Goal: Check status: Check status

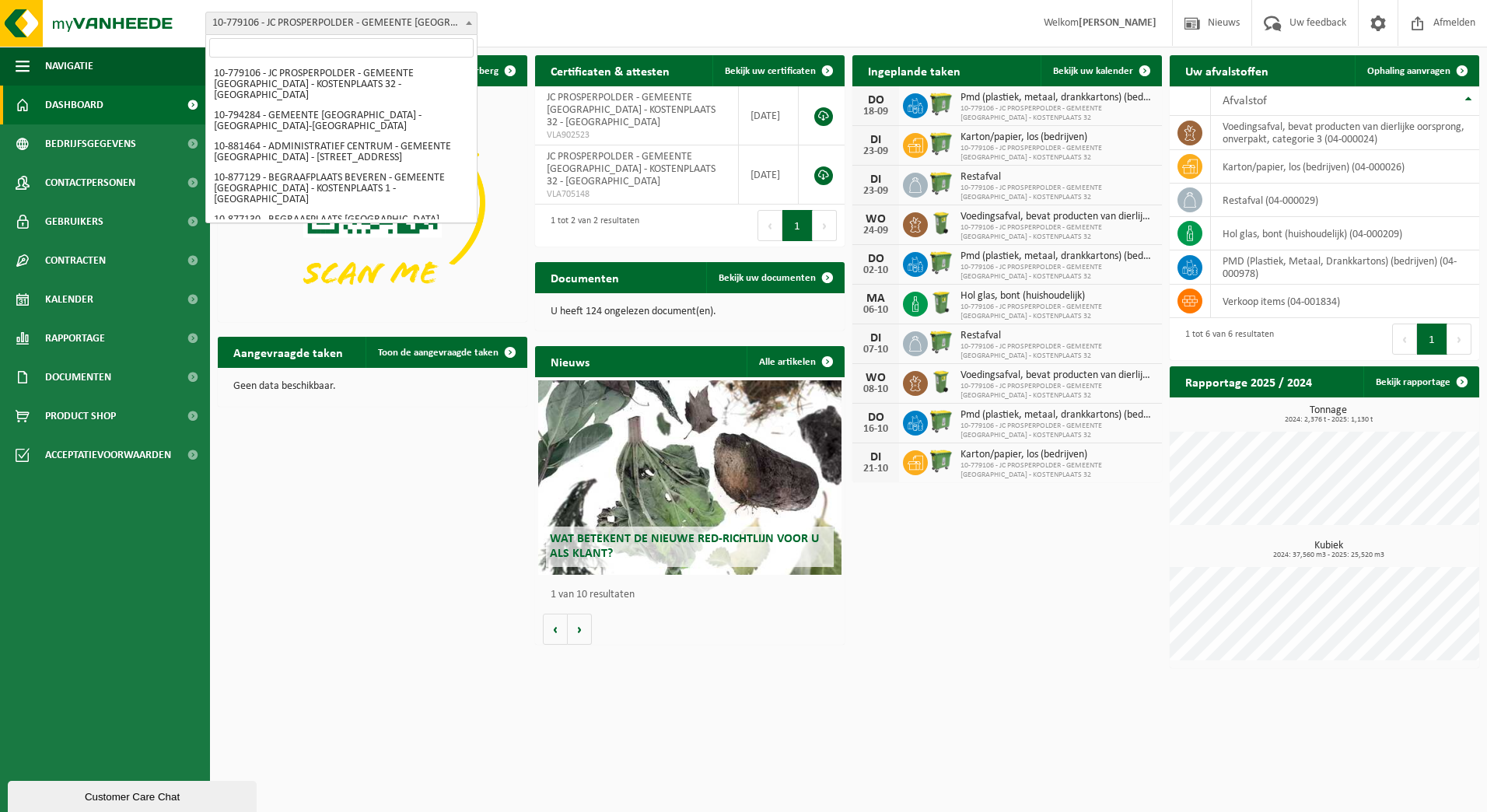
click at [327, 31] on span "10-779106 - JC PROSPERPOLDER - GEMEENTE [GEOGRAPHIC_DATA] - KOSTENPLAATS 32 - […" at bounding box center [341, 24] width 270 height 22
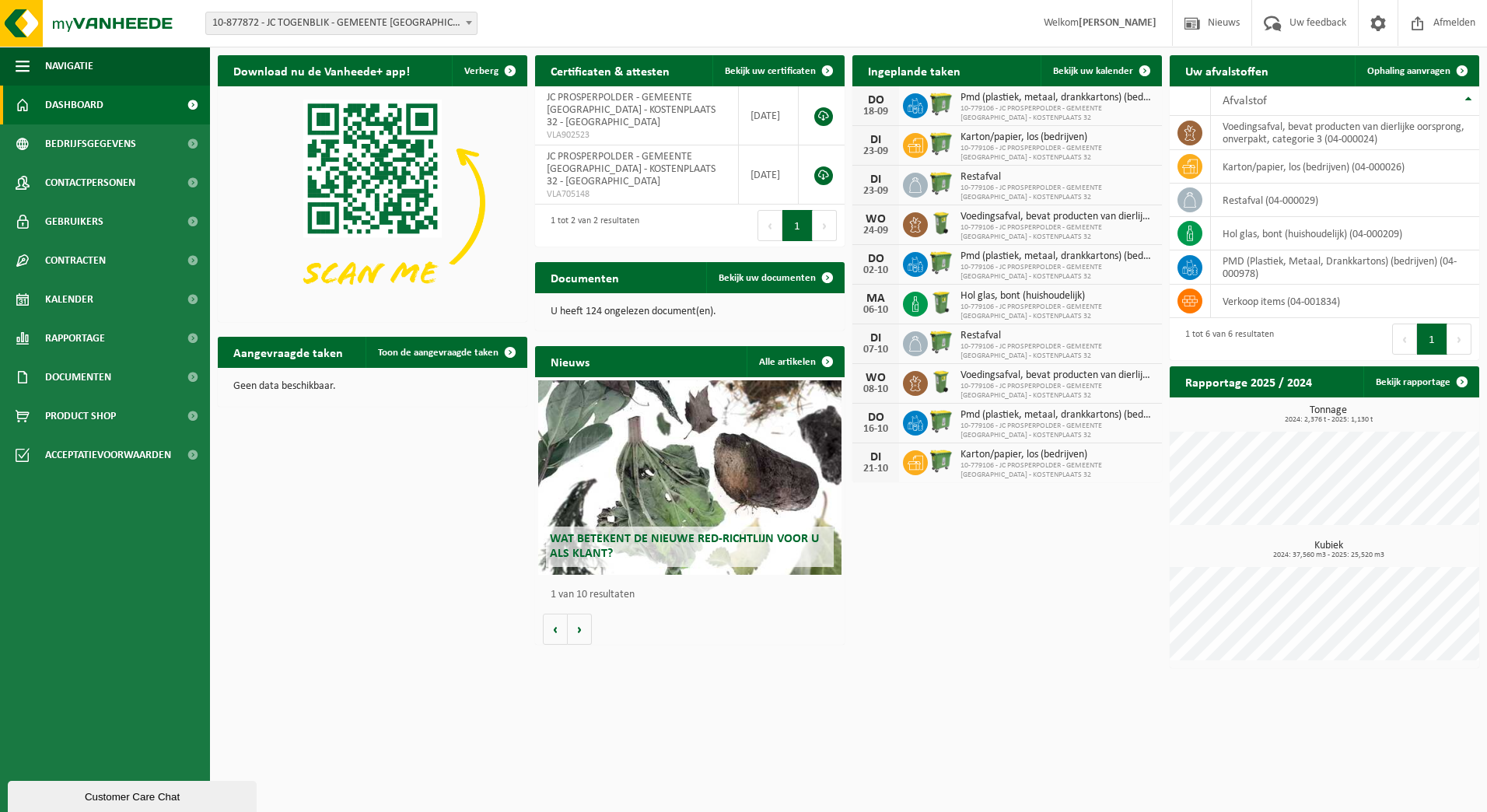
select select "108139"
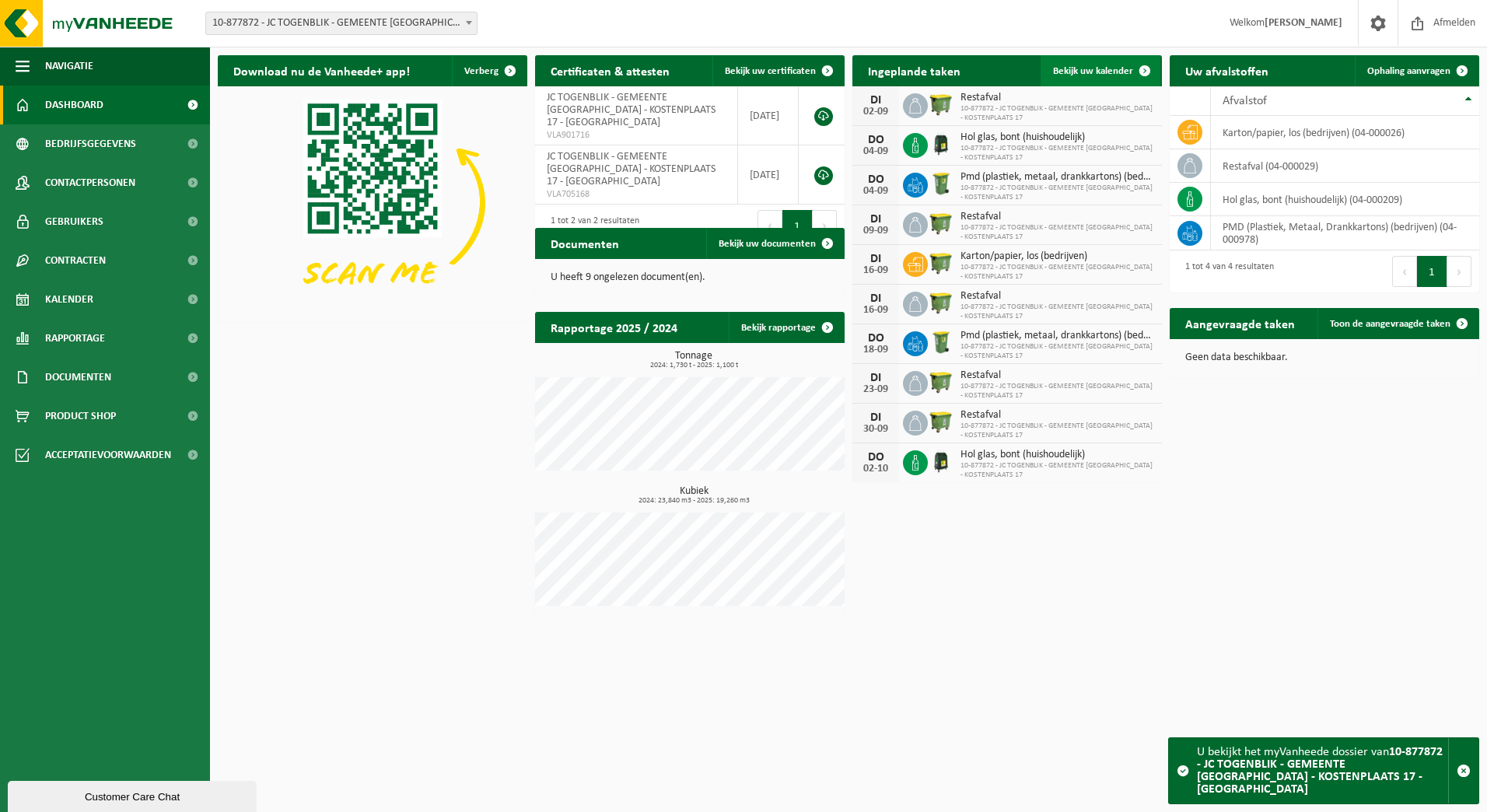
click at [1096, 70] on span "Bekijk uw kalender" at bounding box center [1092, 71] width 80 height 10
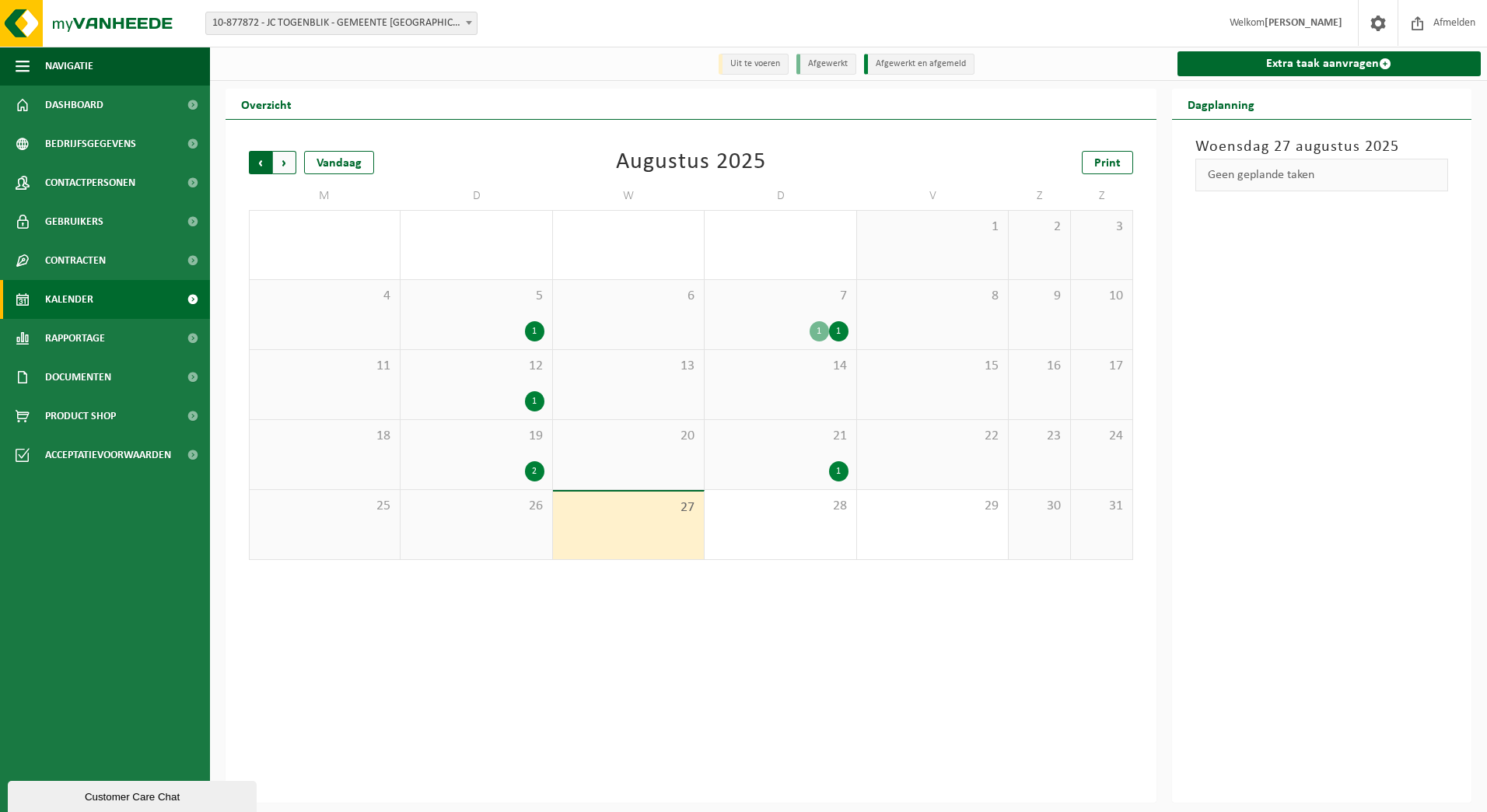
click at [286, 164] on span "Volgende" at bounding box center [285, 162] width 24 height 24
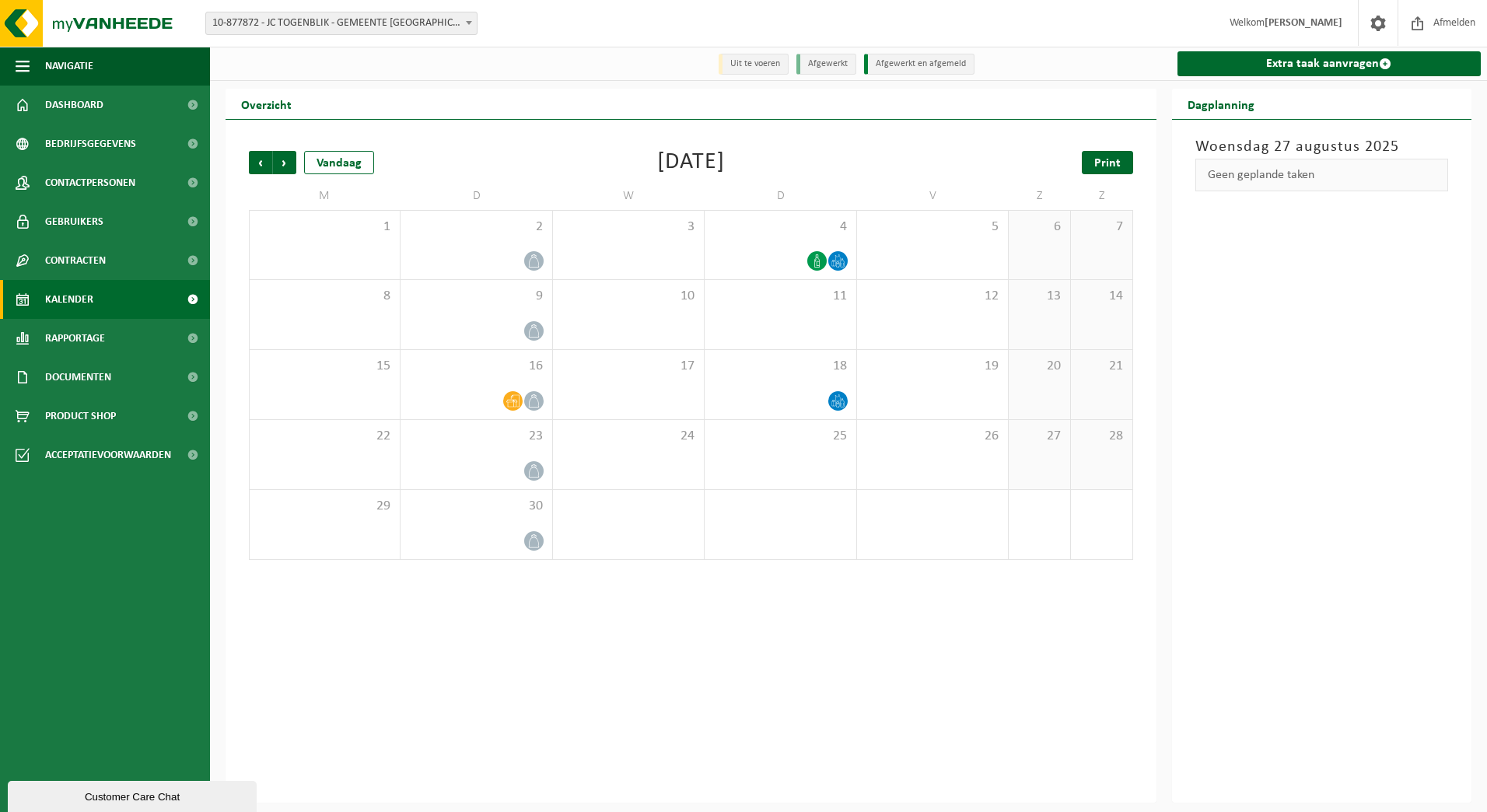
click at [1108, 168] on span "Print" at bounding box center [1107, 163] width 26 height 13
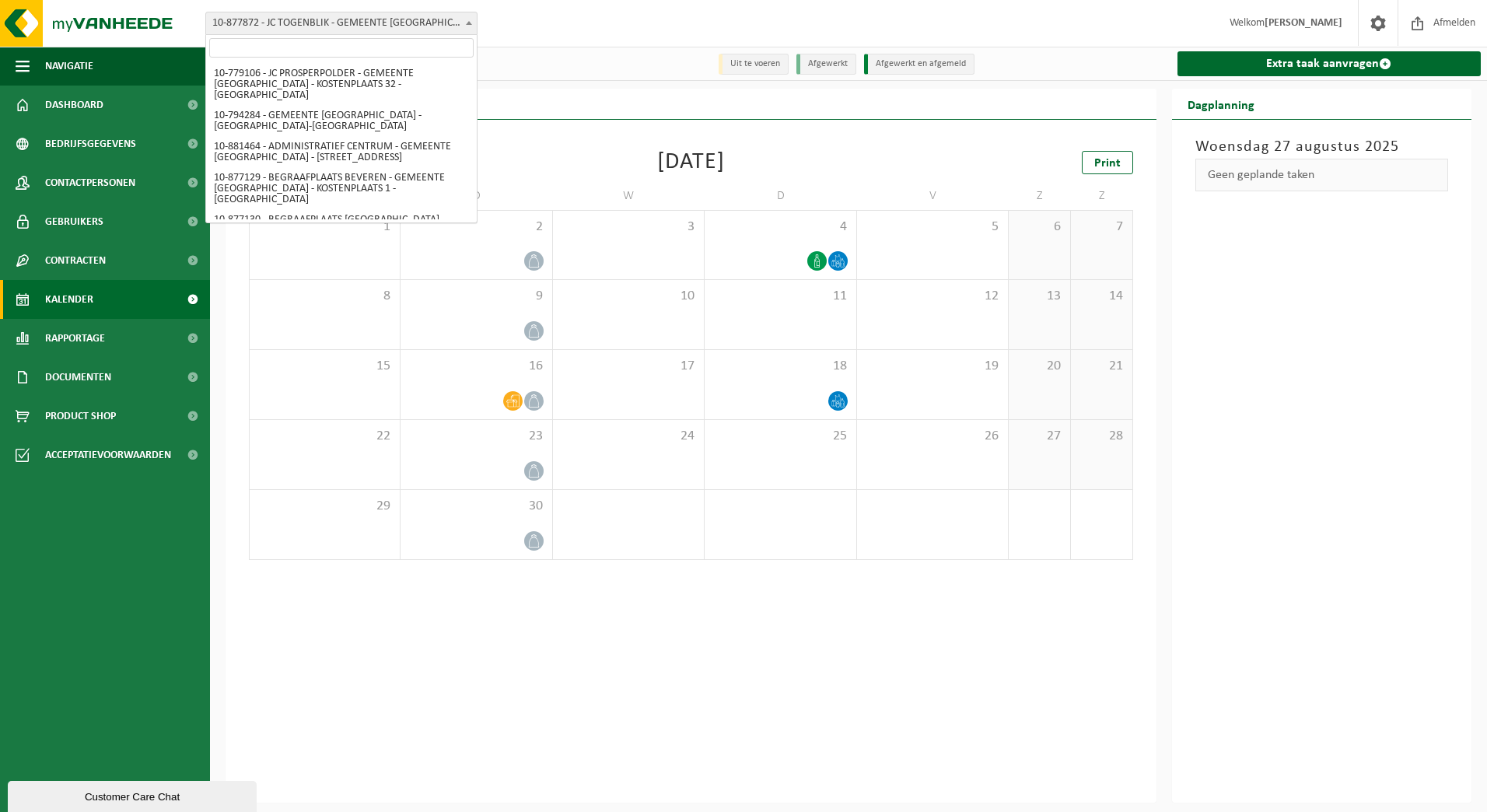
click at [323, 29] on span "10-877872 - JC TOGENBLIK - GEMEENTE [GEOGRAPHIC_DATA] - KOSTENPLAATS 17 - [GEOG…" at bounding box center [341, 24] width 270 height 22
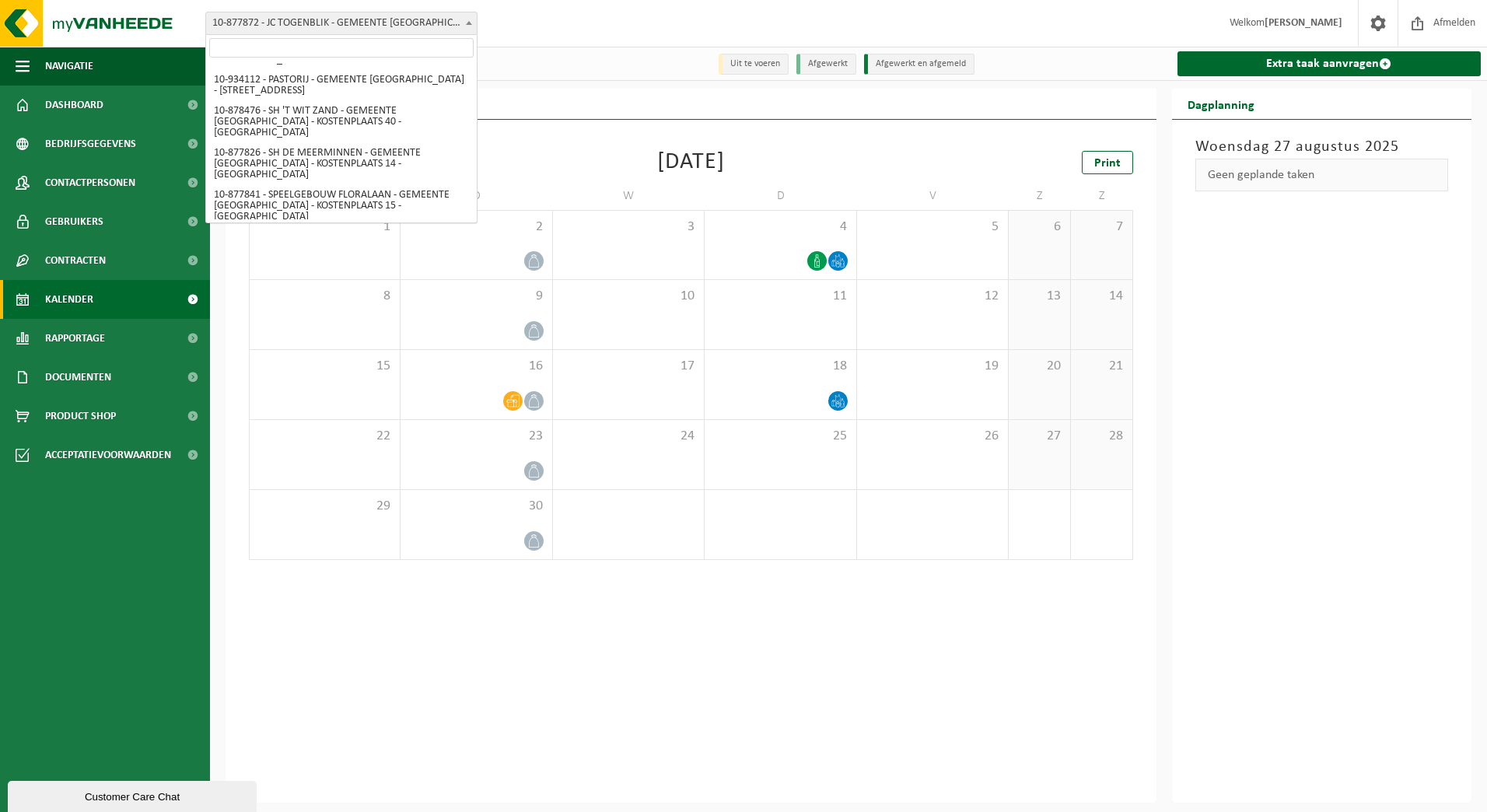
select select "108129"
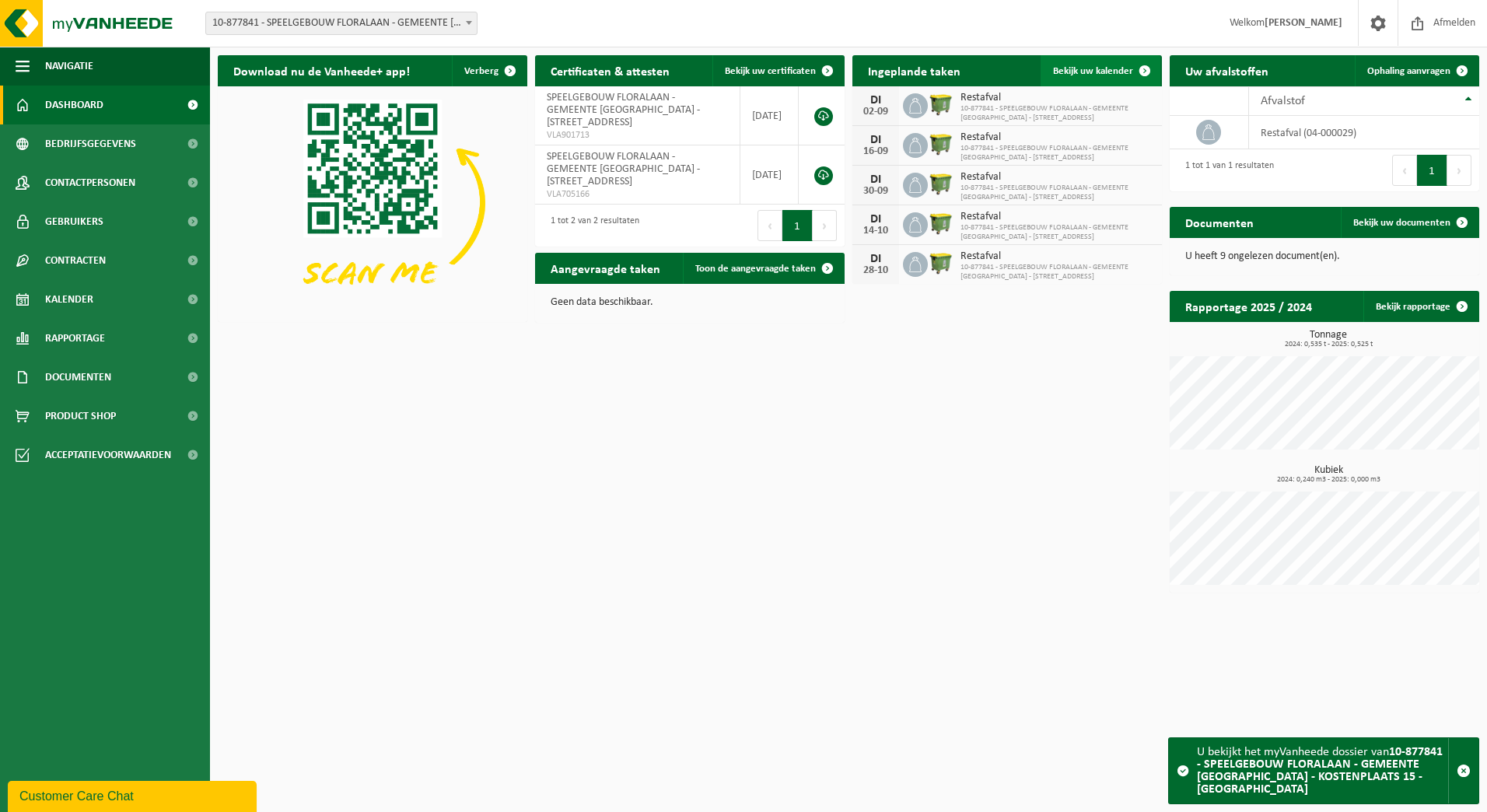
click at [1091, 64] on link "Bekijk uw kalender" at bounding box center [1101, 71] width 120 height 31
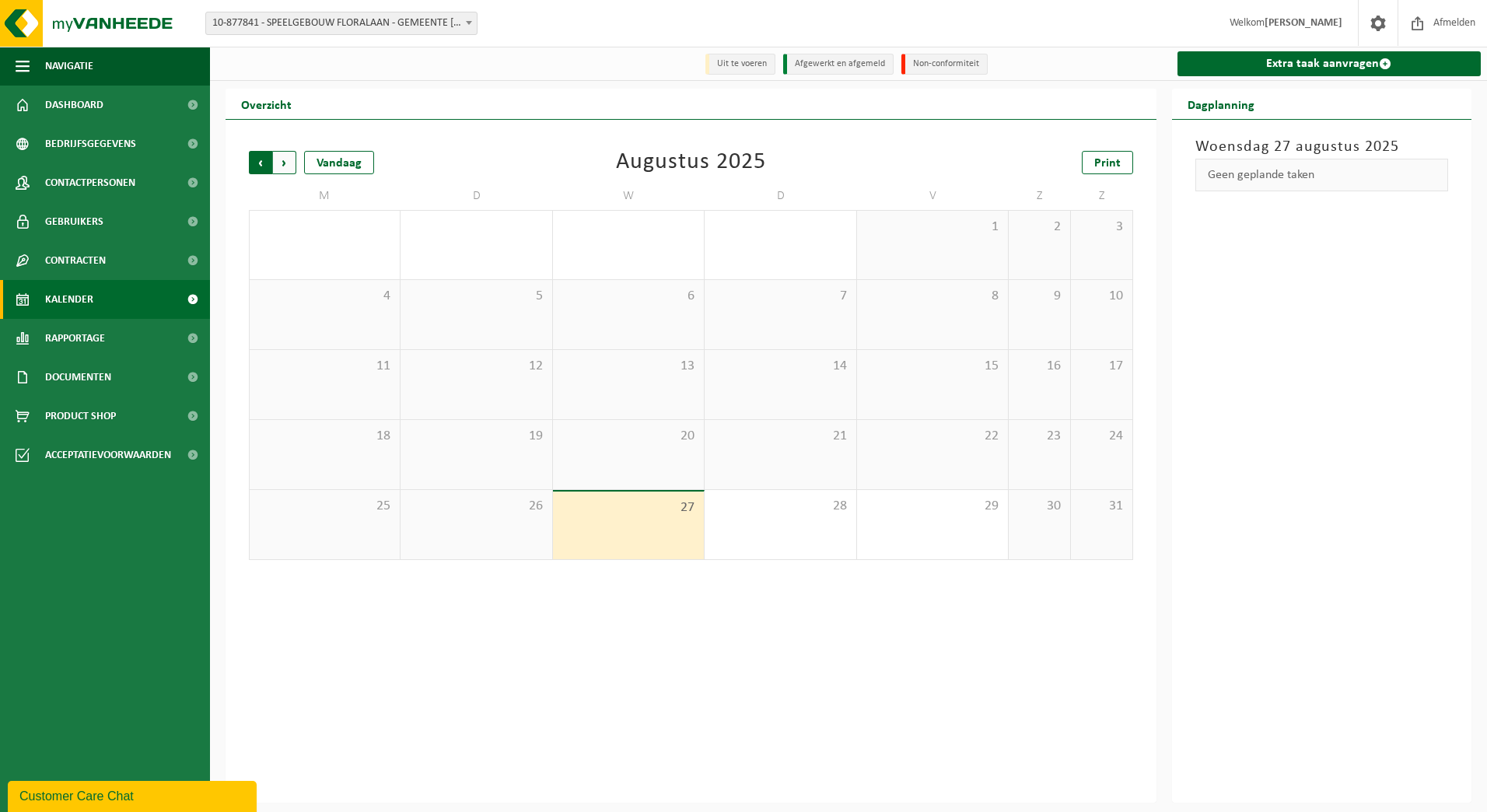
click at [291, 162] on span "Volgende" at bounding box center [285, 162] width 24 height 24
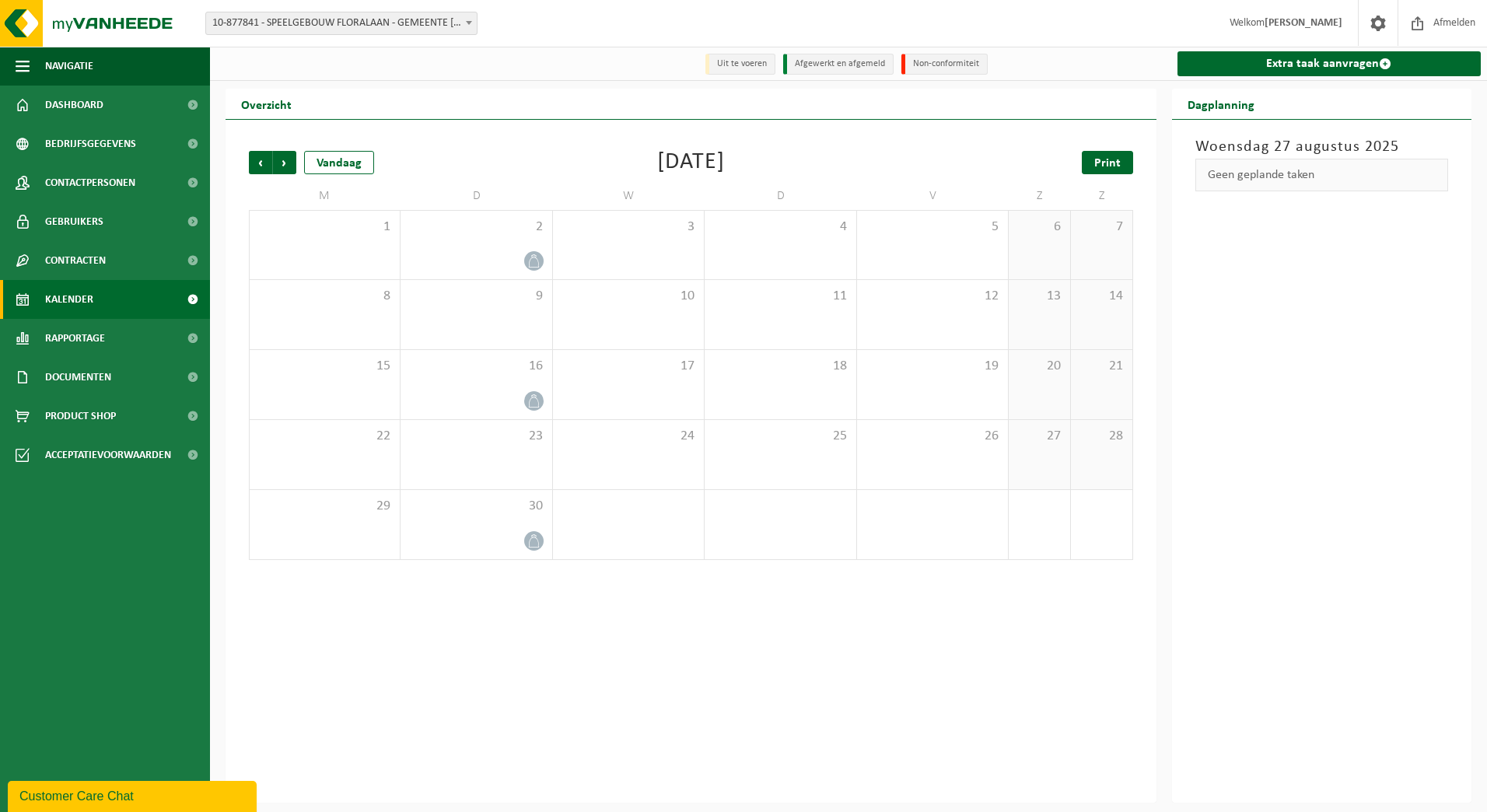
click at [1108, 168] on span "Print" at bounding box center [1107, 163] width 26 height 13
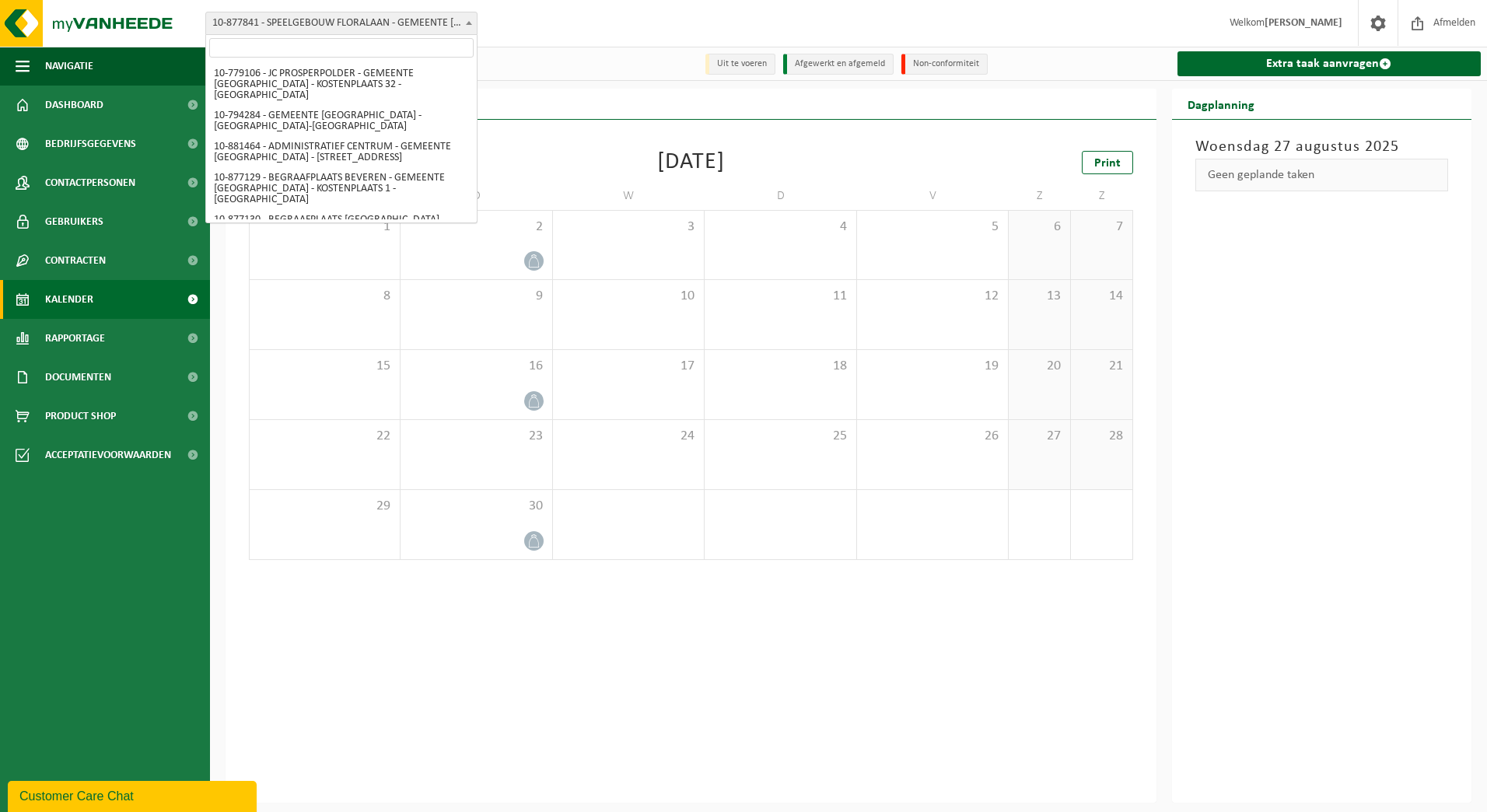
click at [296, 23] on span "10-877841 - SPEELGEBOUW FLORALAAN - GEMEENTE [GEOGRAPHIC_DATA] - KOSTENPLAATS 1…" at bounding box center [341, 24] width 270 height 22
select select "136024"
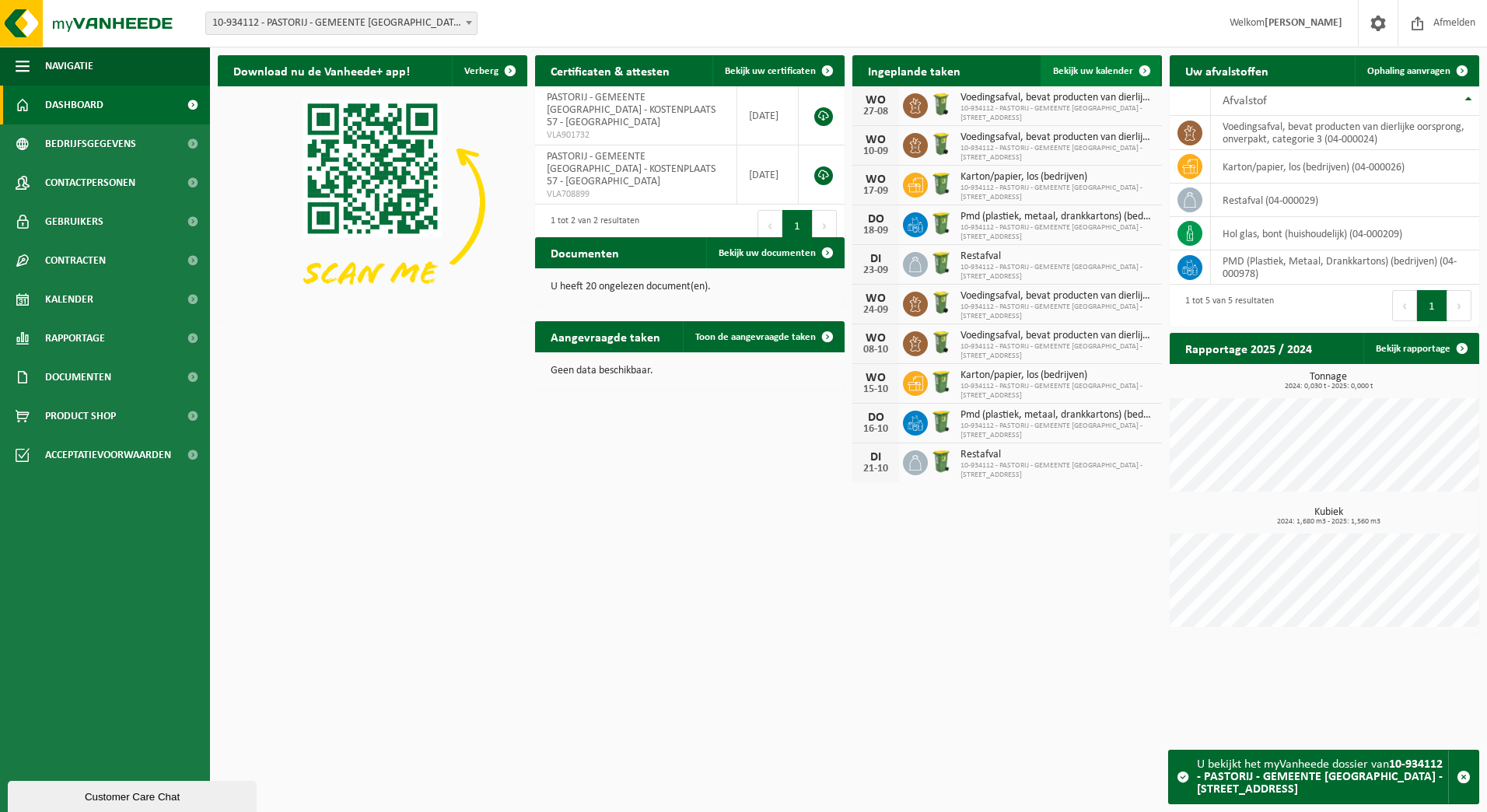
click at [1124, 67] on span "Bekijk uw kalender" at bounding box center [1092, 71] width 80 height 10
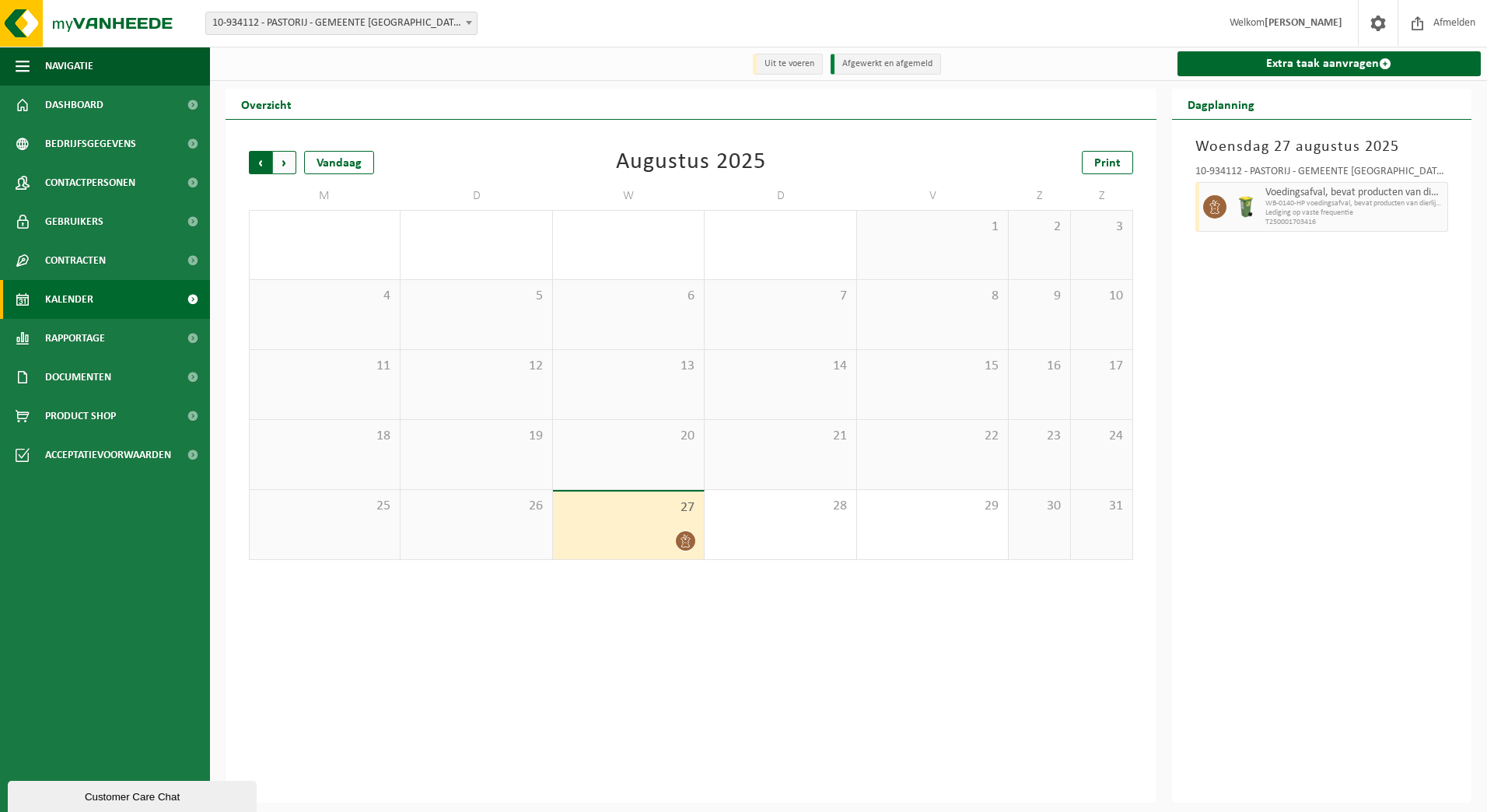
click at [295, 167] on span "Volgende" at bounding box center [285, 162] width 24 height 24
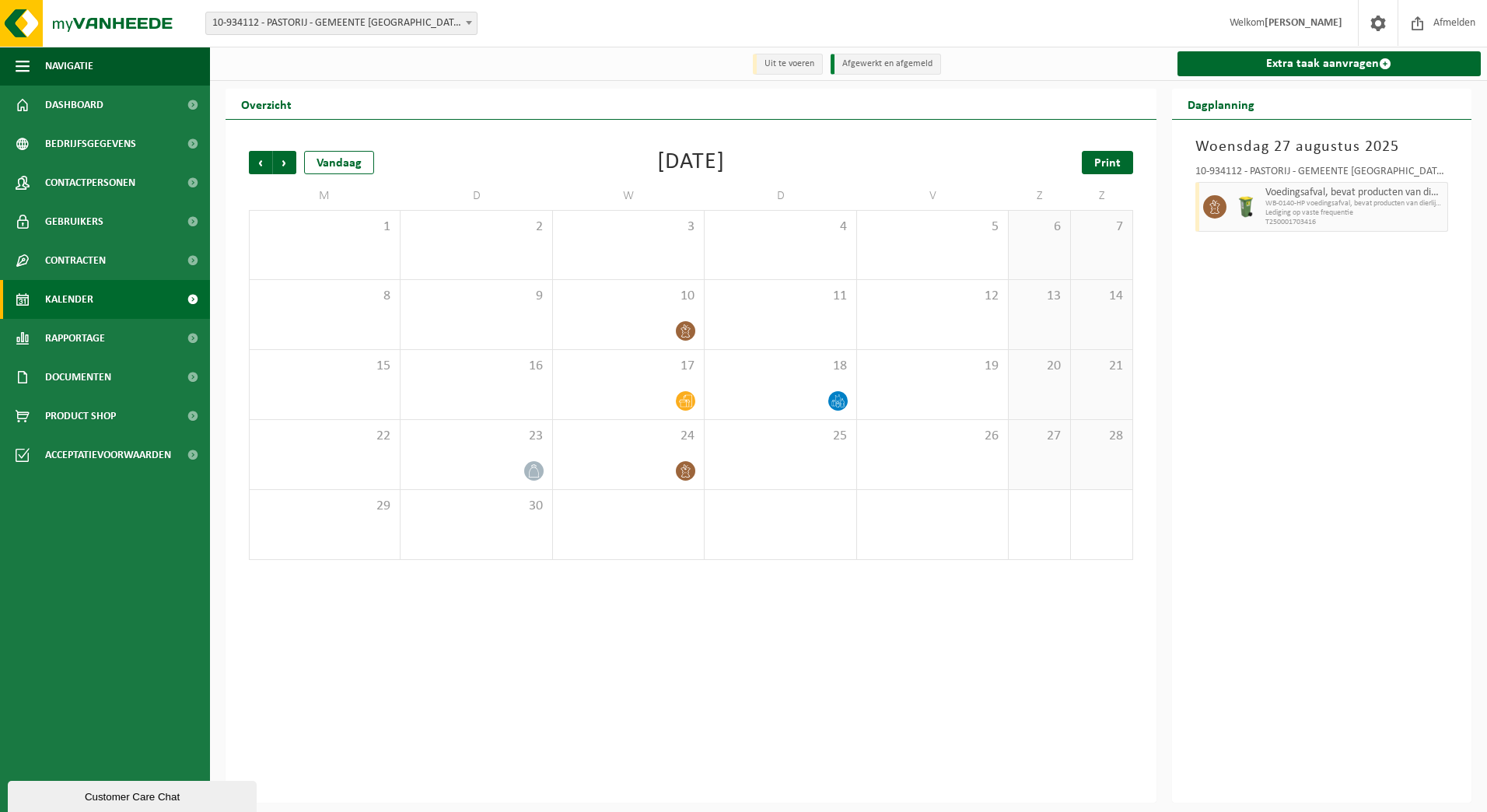
click at [1111, 166] on span "Print" at bounding box center [1107, 163] width 26 height 13
